Goal: Transaction & Acquisition: Obtain resource

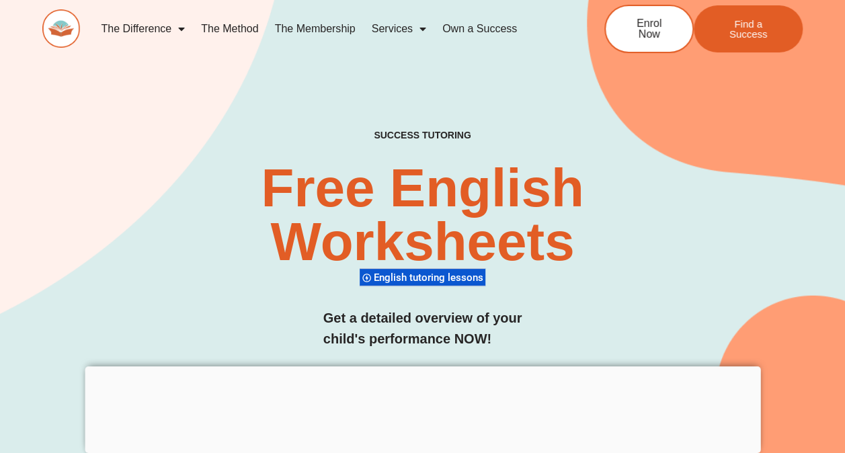
click at [419, 366] on div at bounding box center [423, 366] width 676 height 0
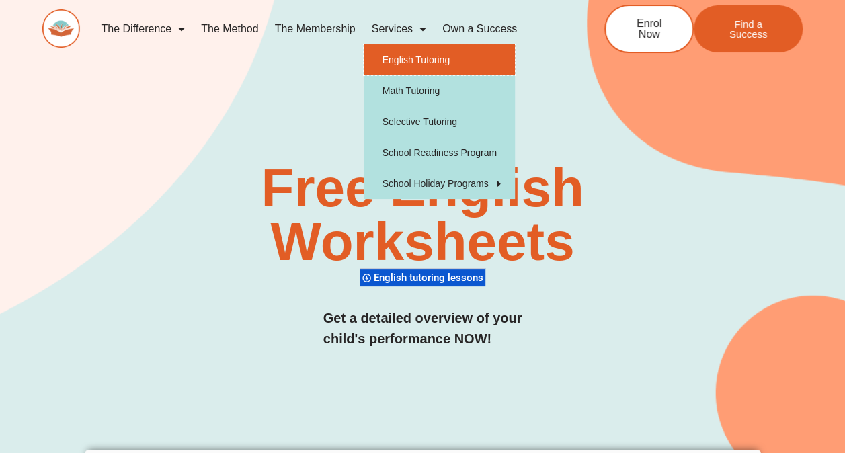
click at [427, 53] on link "English Tutoring" at bounding box center [439, 59] width 151 height 31
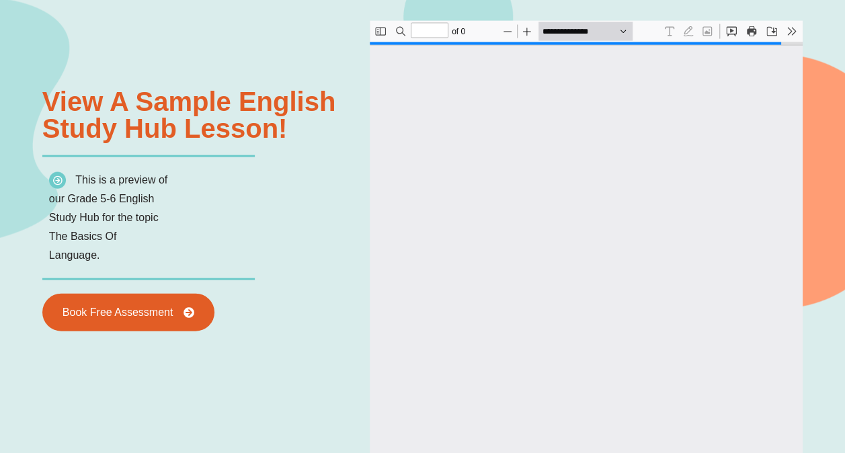
type input "*"
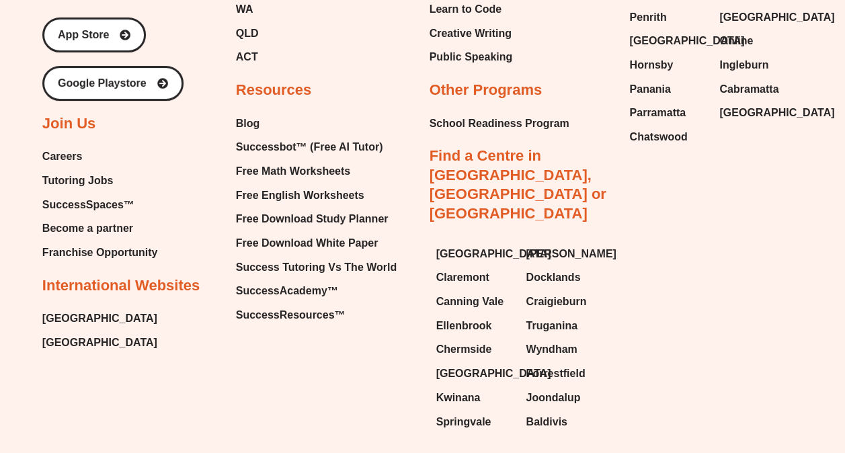
scroll to position [7, 0]
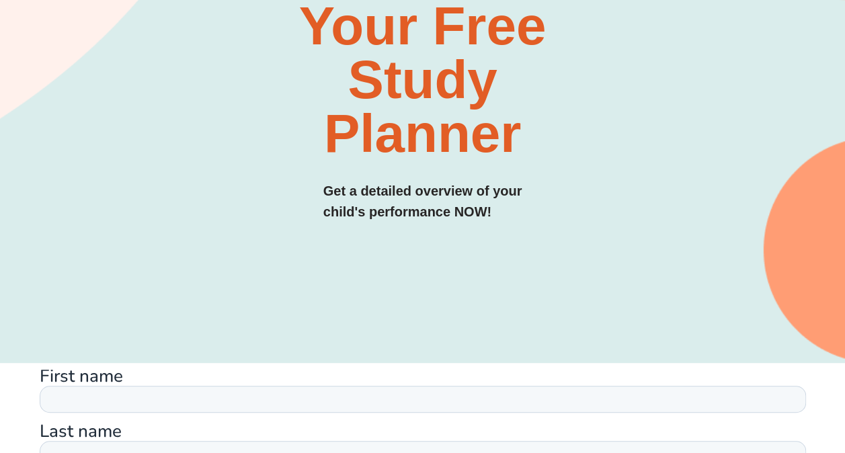
scroll to position [215, 0]
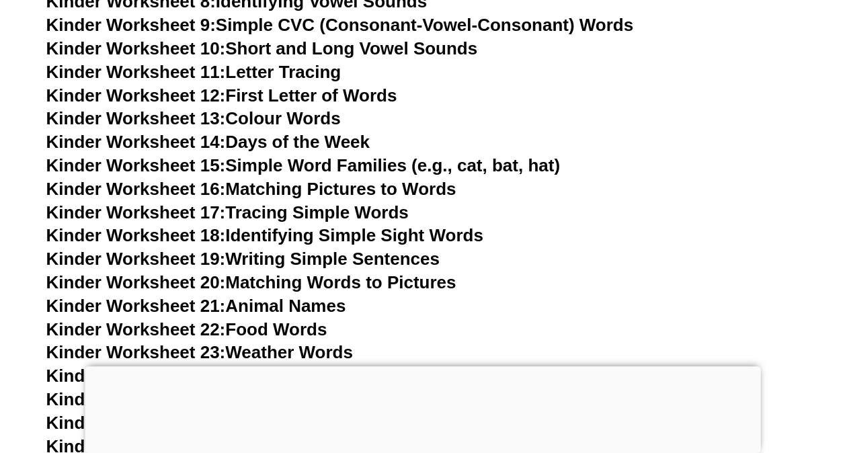
scroll to position [717, 0]
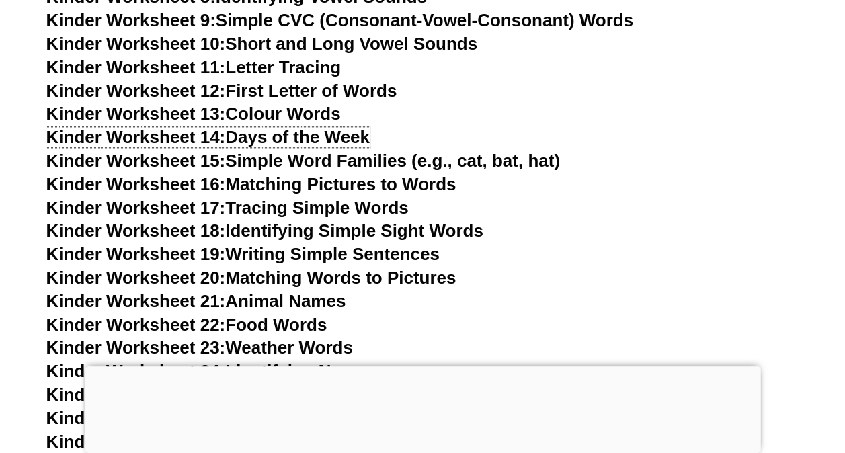
click at [352, 138] on link "Kinder Worksheet 14: Days of the Week" at bounding box center [207, 137] width 323 height 20
click at [422, 366] on div at bounding box center [423, 366] width 676 height 0
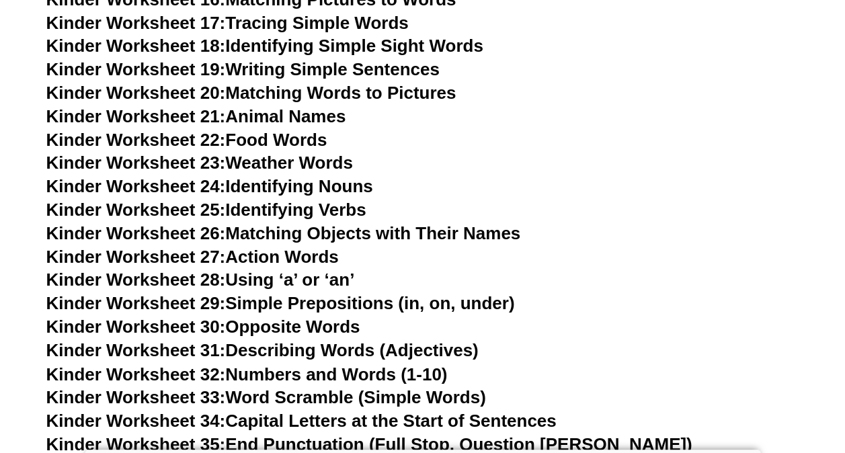
scroll to position [901, 0]
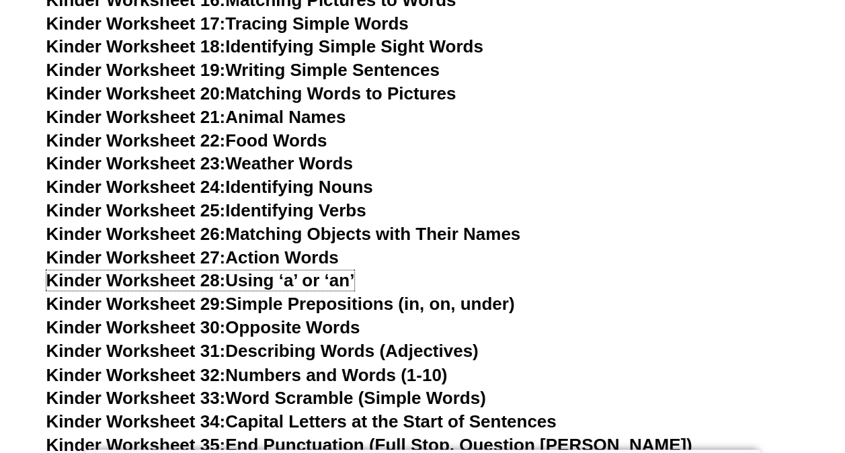
click at [307, 284] on link "Kinder Worksheet 28: Using ‘a’ or ‘an’" at bounding box center [200, 280] width 309 height 20
